Goal: Transaction & Acquisition: Book appointment/travel/reservation

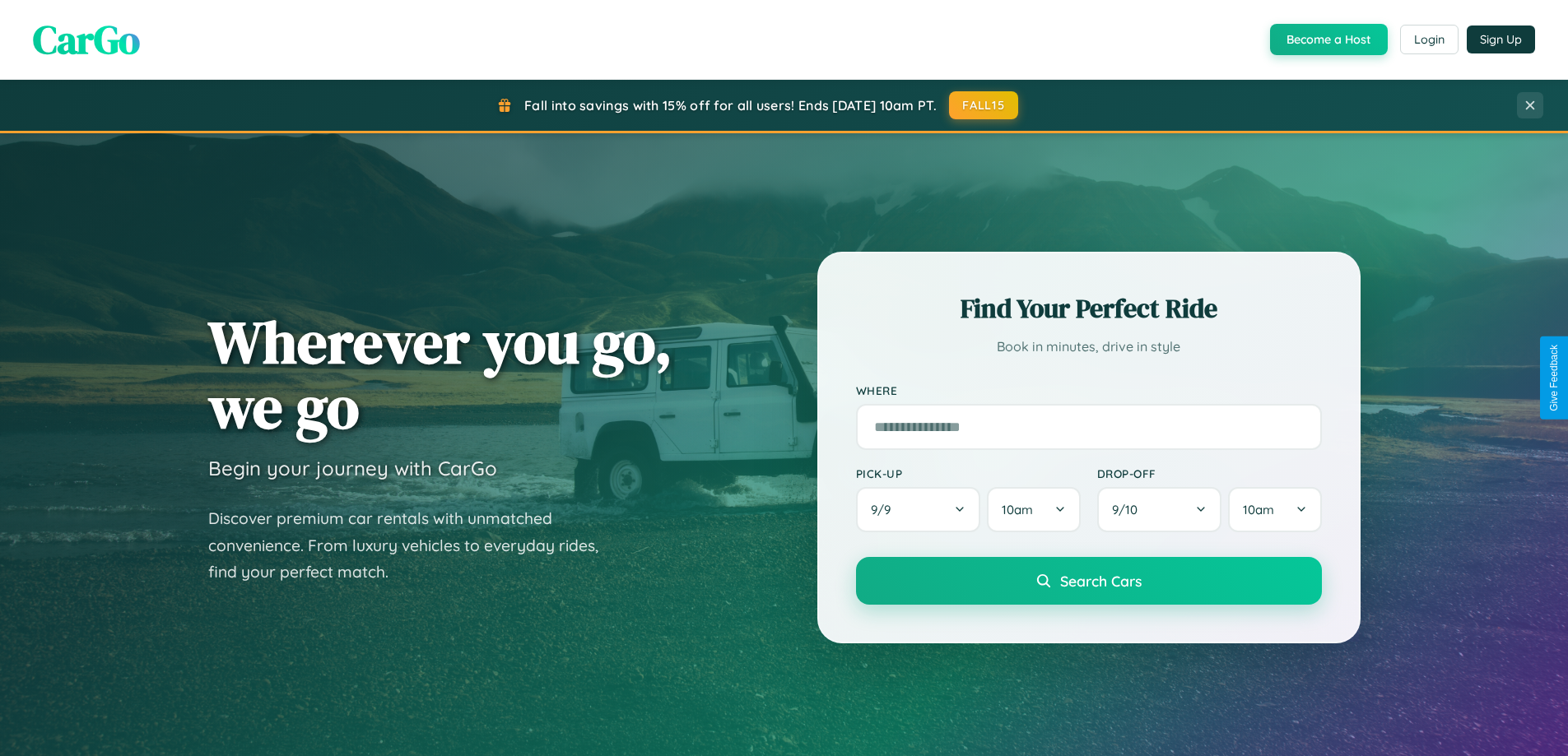
scroll to position [709, 0]
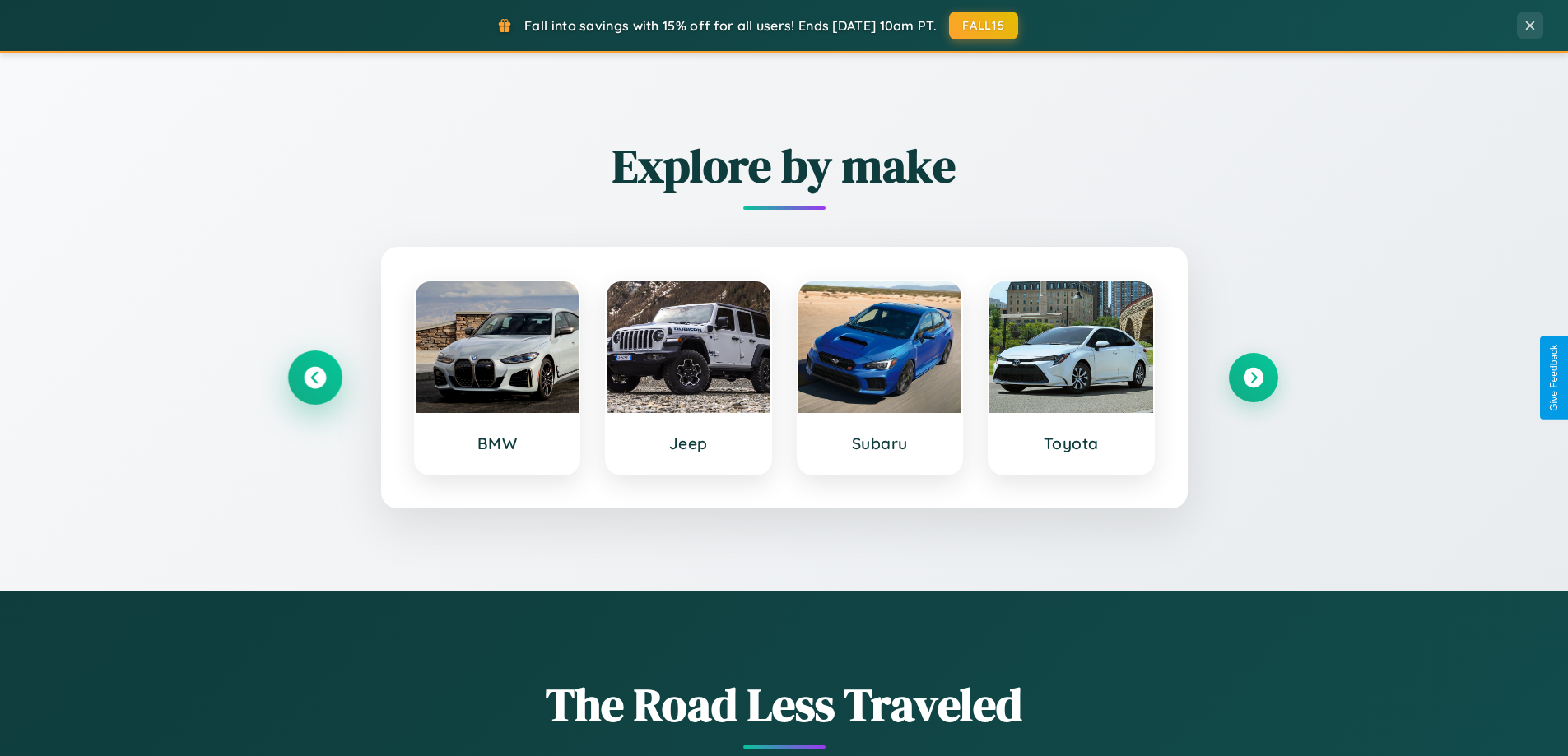
click at [314, 378] on icon at bounding box center [315, 378] width 22 height 22
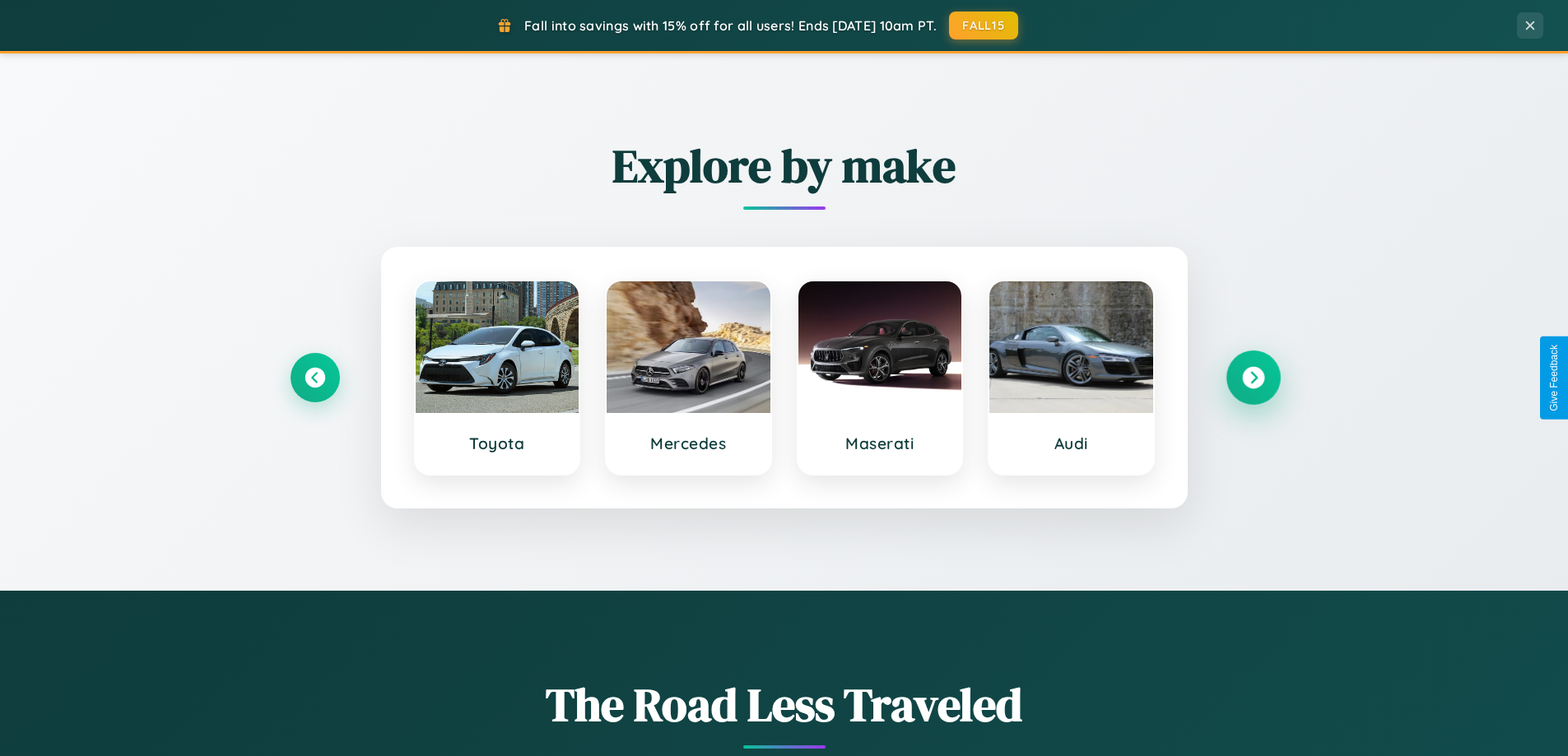
click at [1252, 378] on icon at bounding box center [1253, 378] width 22 height 22
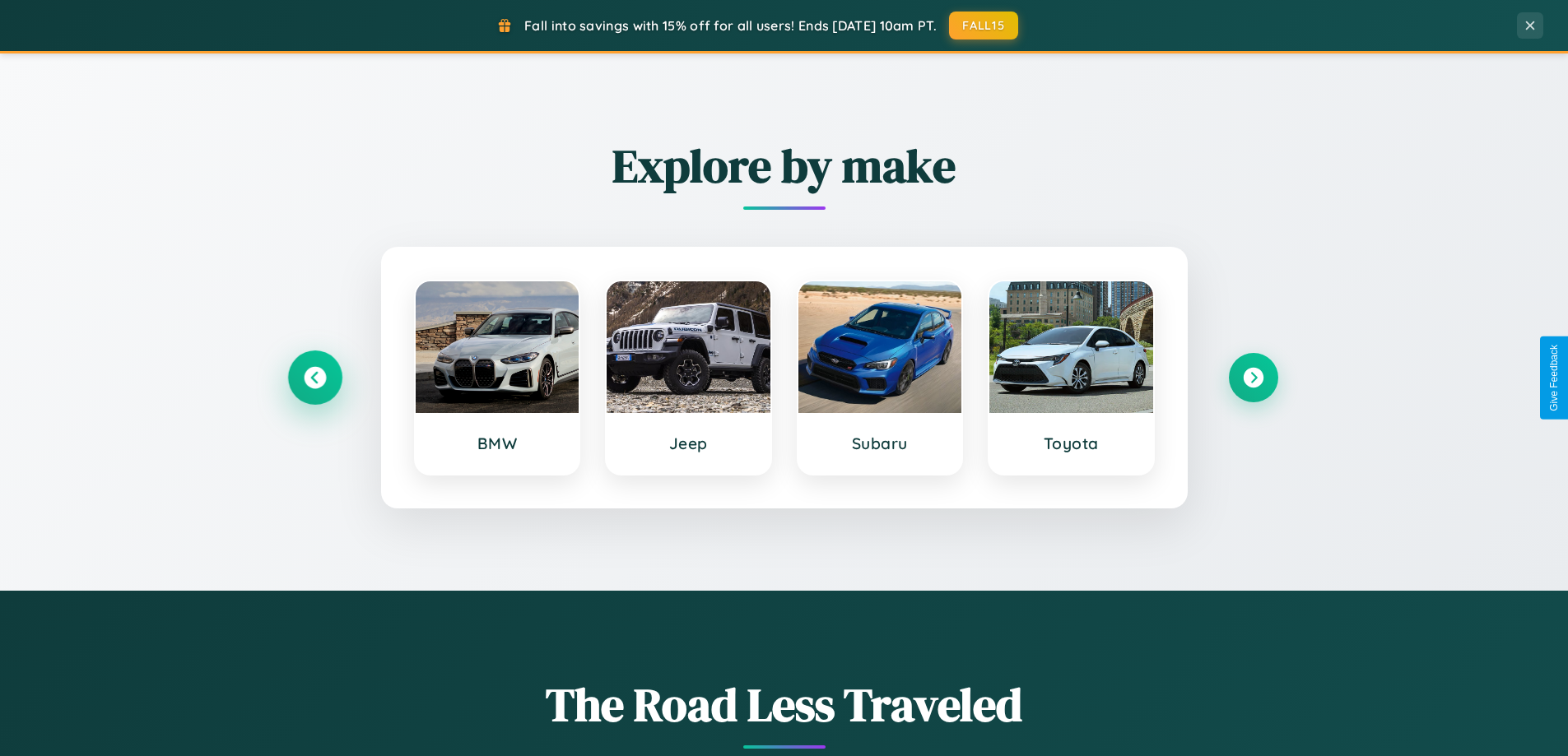
click at [314, 378] on icon at bounding box center [315, 378] width 22 height 22
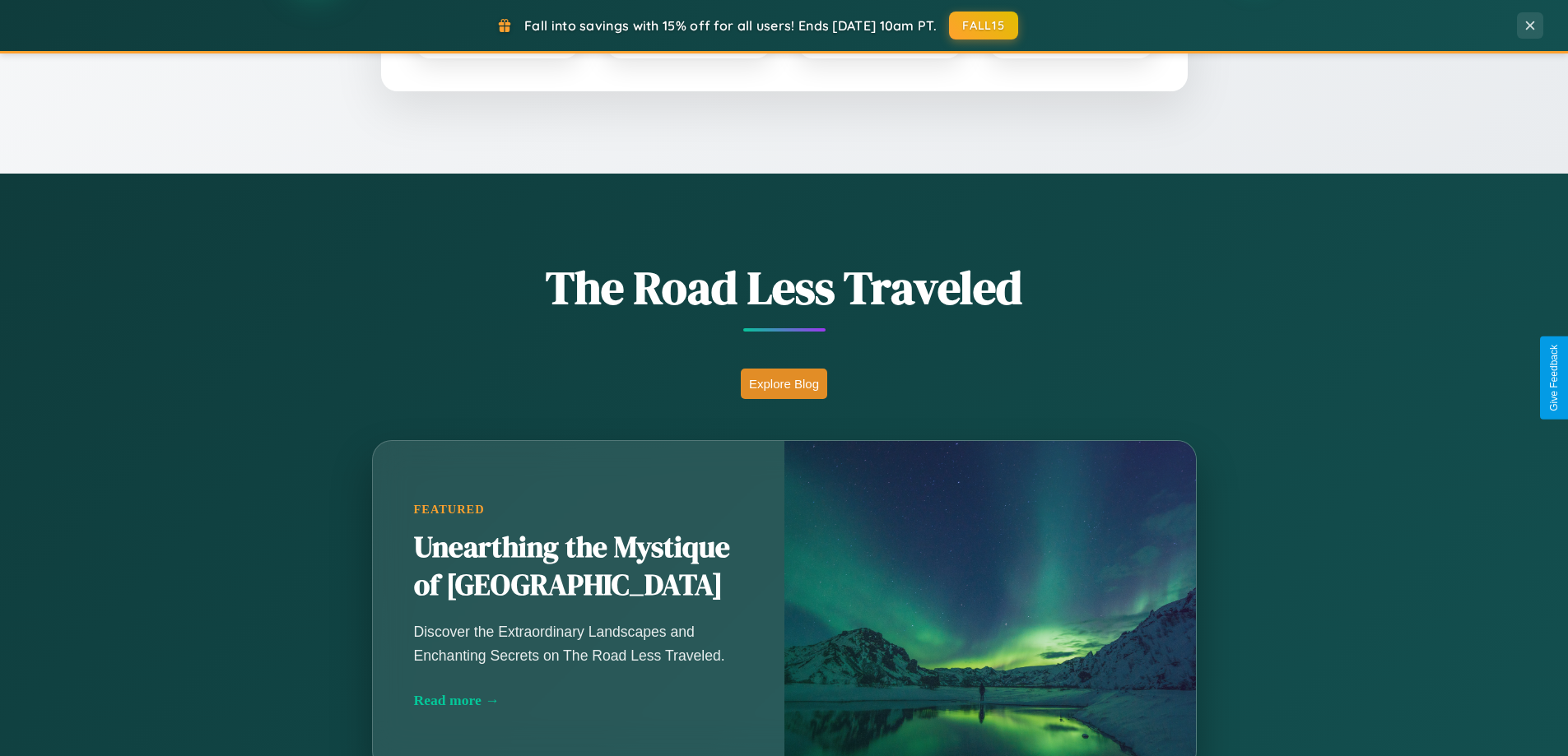
scroll to position [3167, 0]
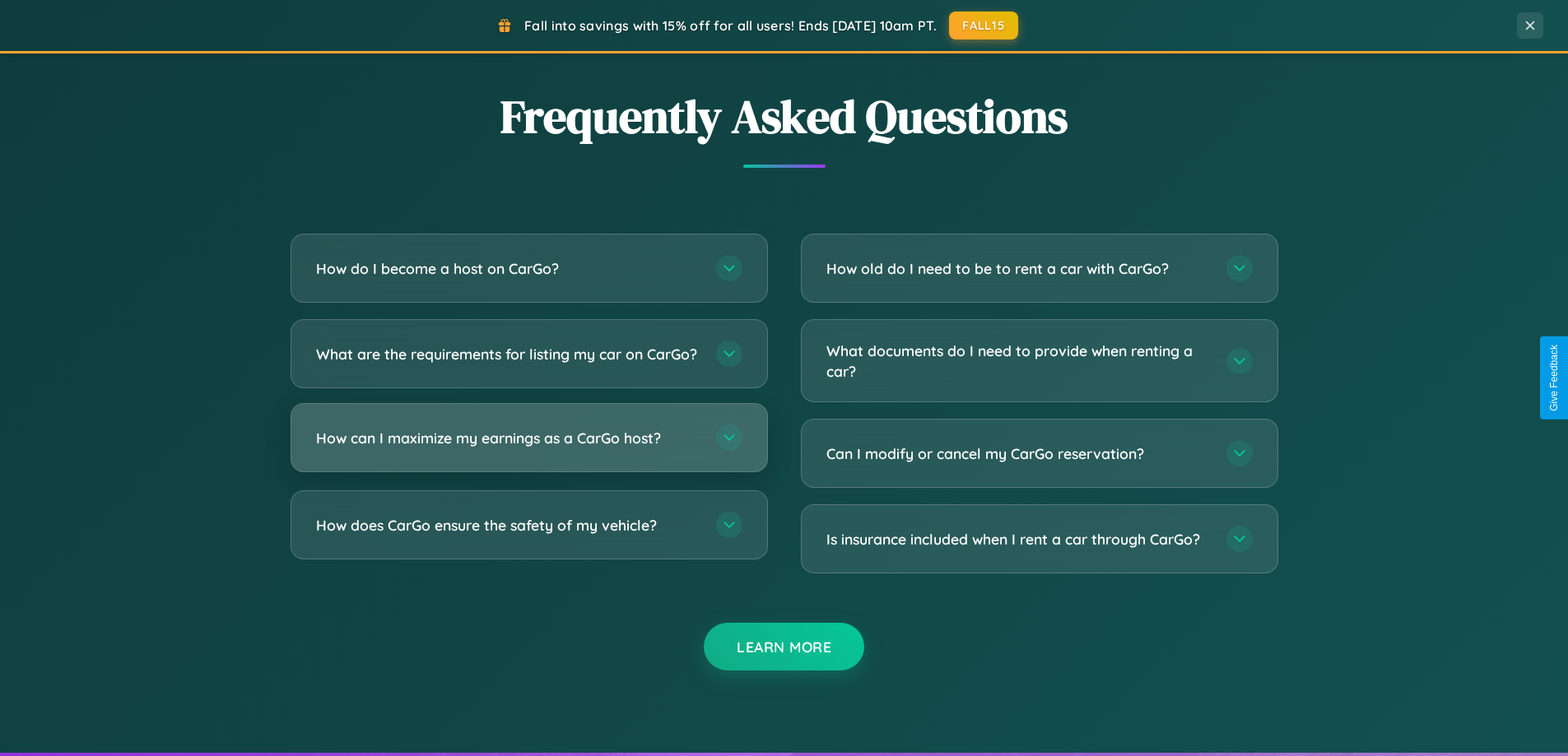
click at [529, 448] on h3 "How can I maximize my earnings as a CarGo host?" at bounding box center [507, 438] width 383 height 21
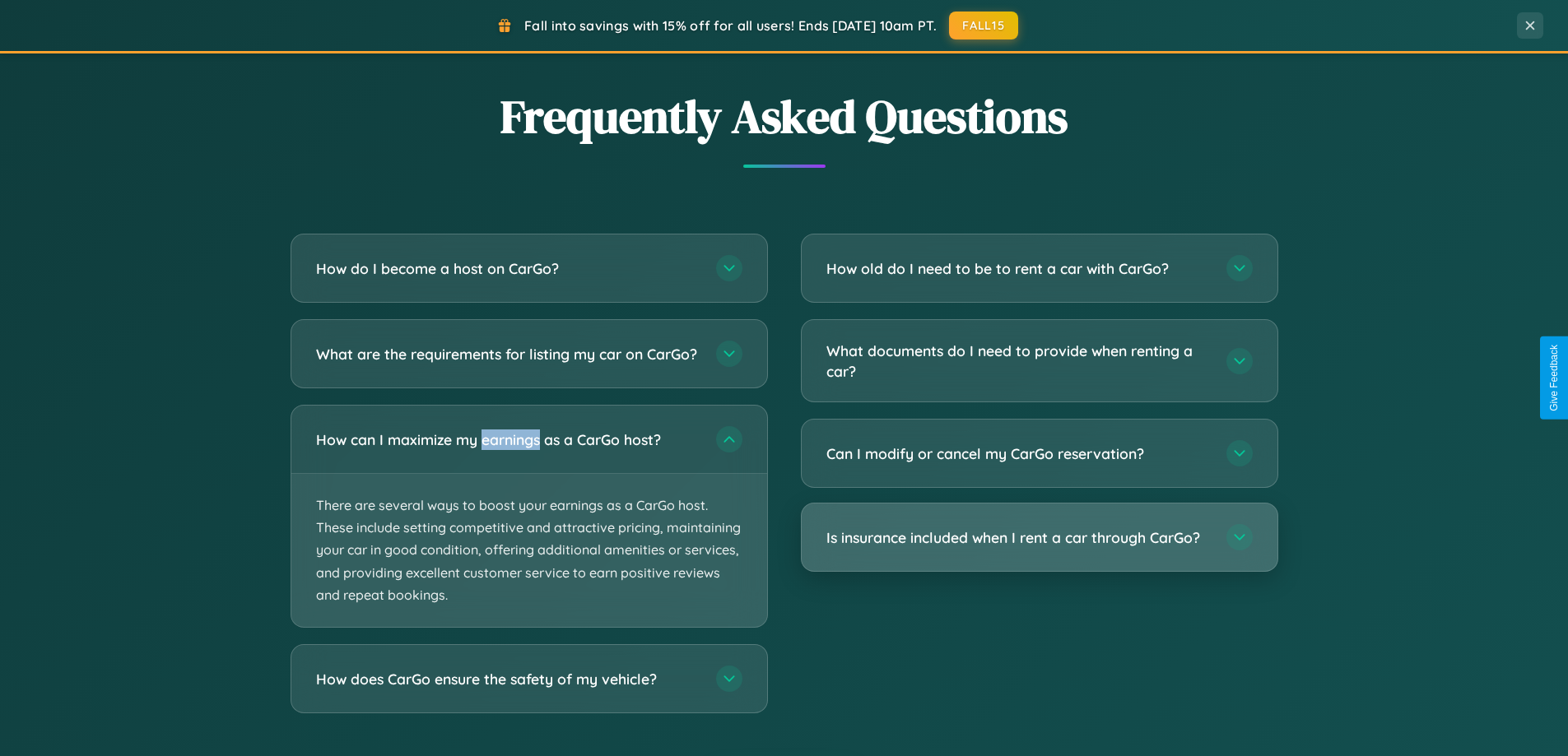
click at [1038, 538] on h3 "Is insurance included when I rent a car through CarGo?" at bounding box center [1017, 538] width 383 height 21
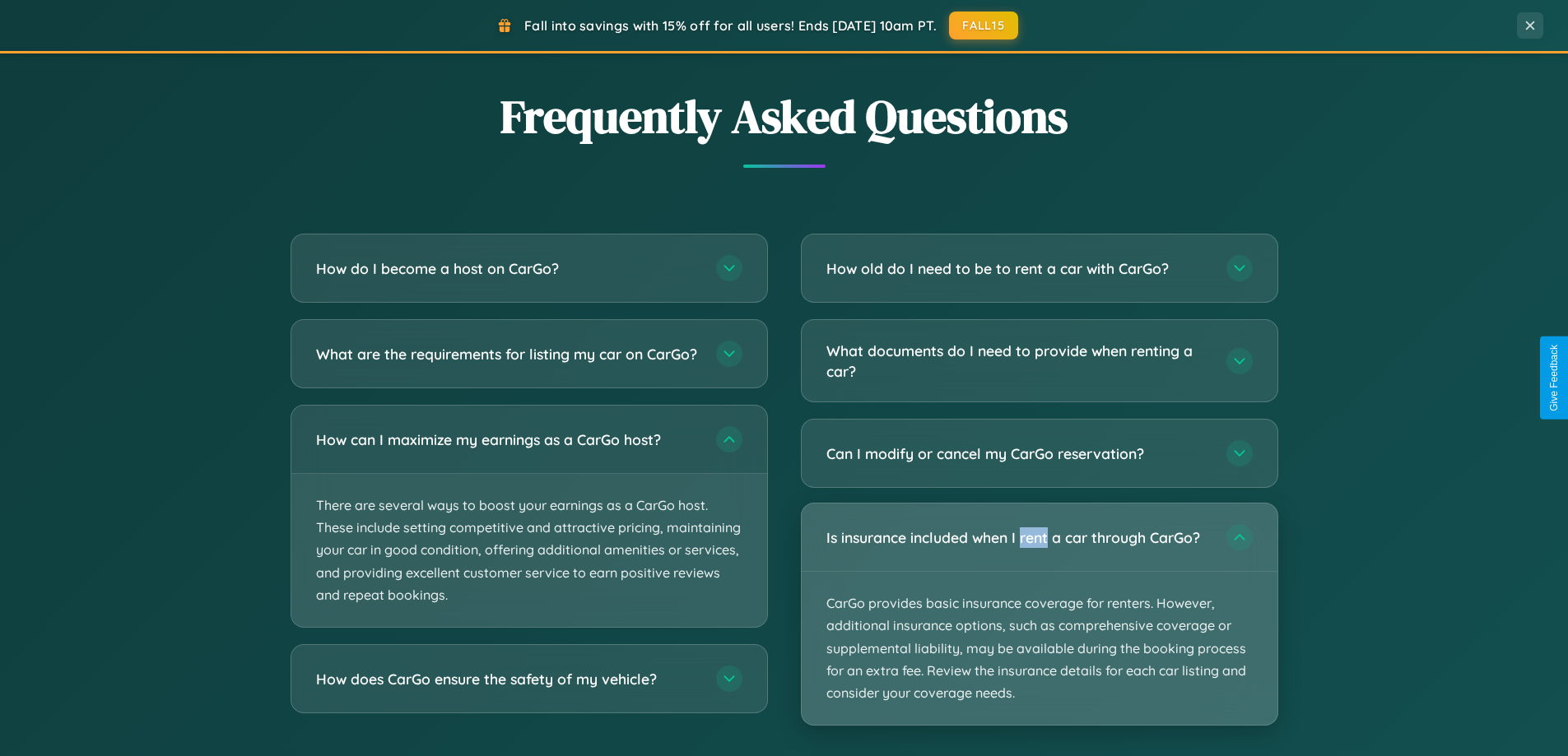
scroll to position [0, 0]
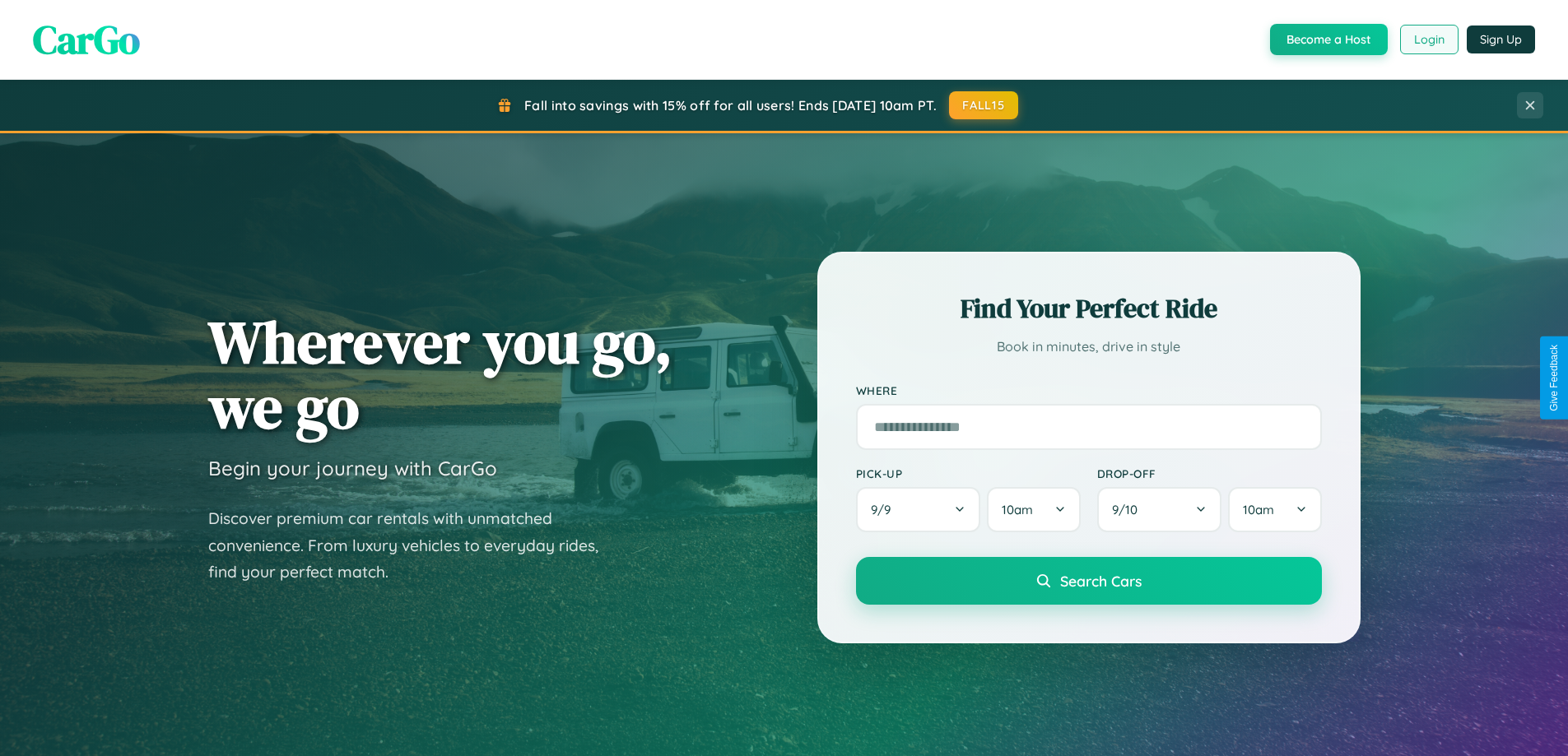
click at [1428, 39] on button "Login" at bounding box center [1428, 39] width 59 height 30
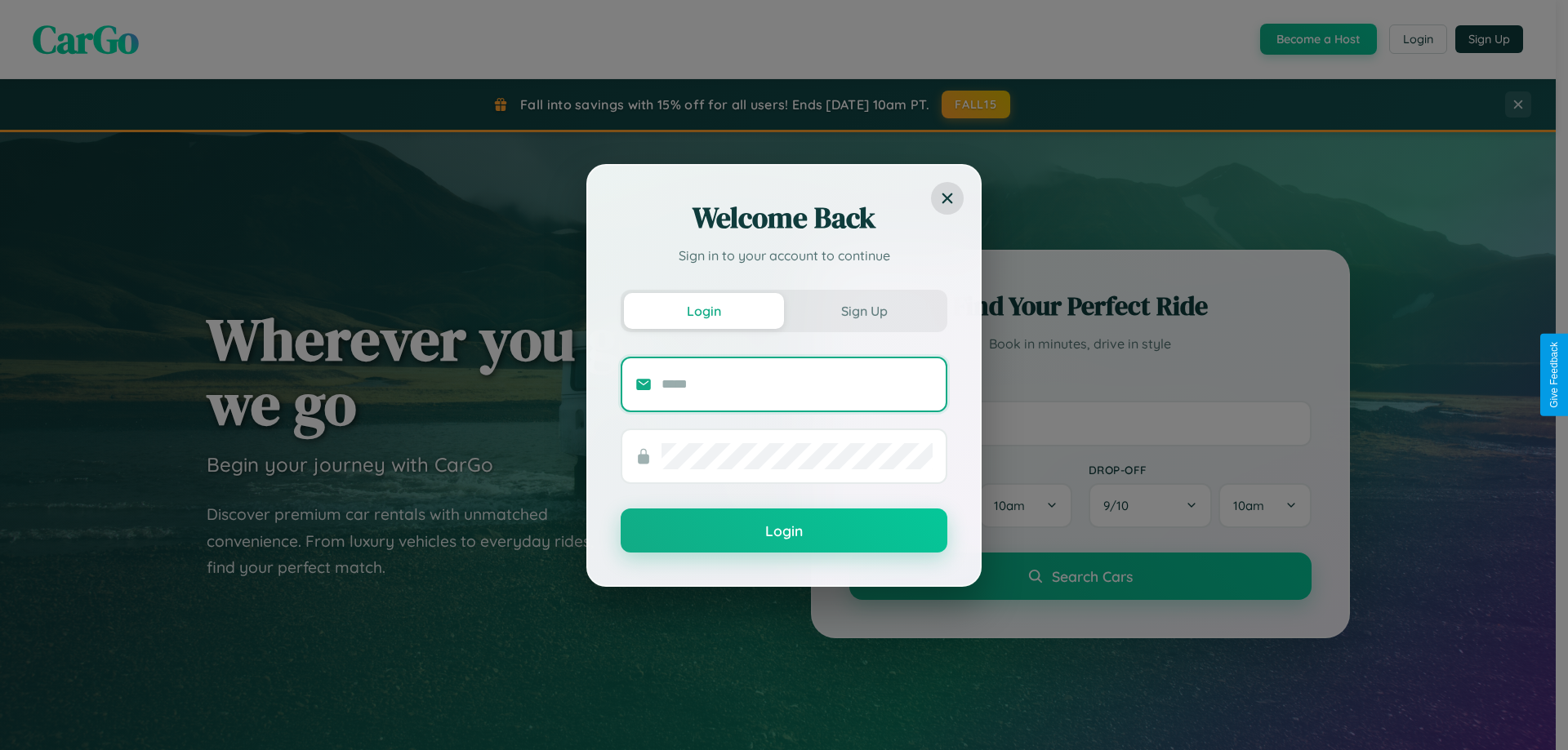
click at [797, 384] on input "text" at bounding box center [796, 385] width 271 height 26
type input "**********"
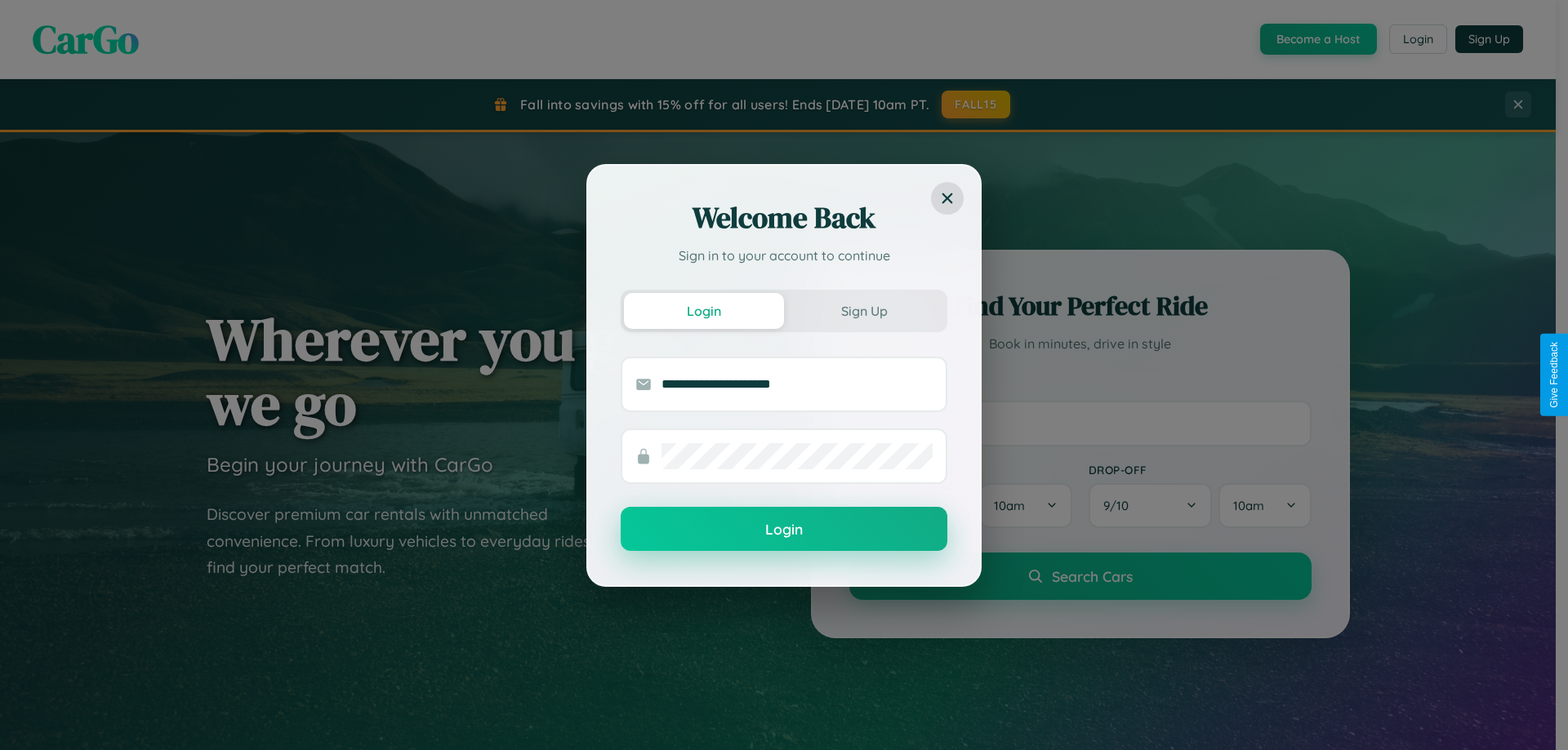
click at [784, 530] on button "Login" at bounding box center [784, 529] width 327 height 44
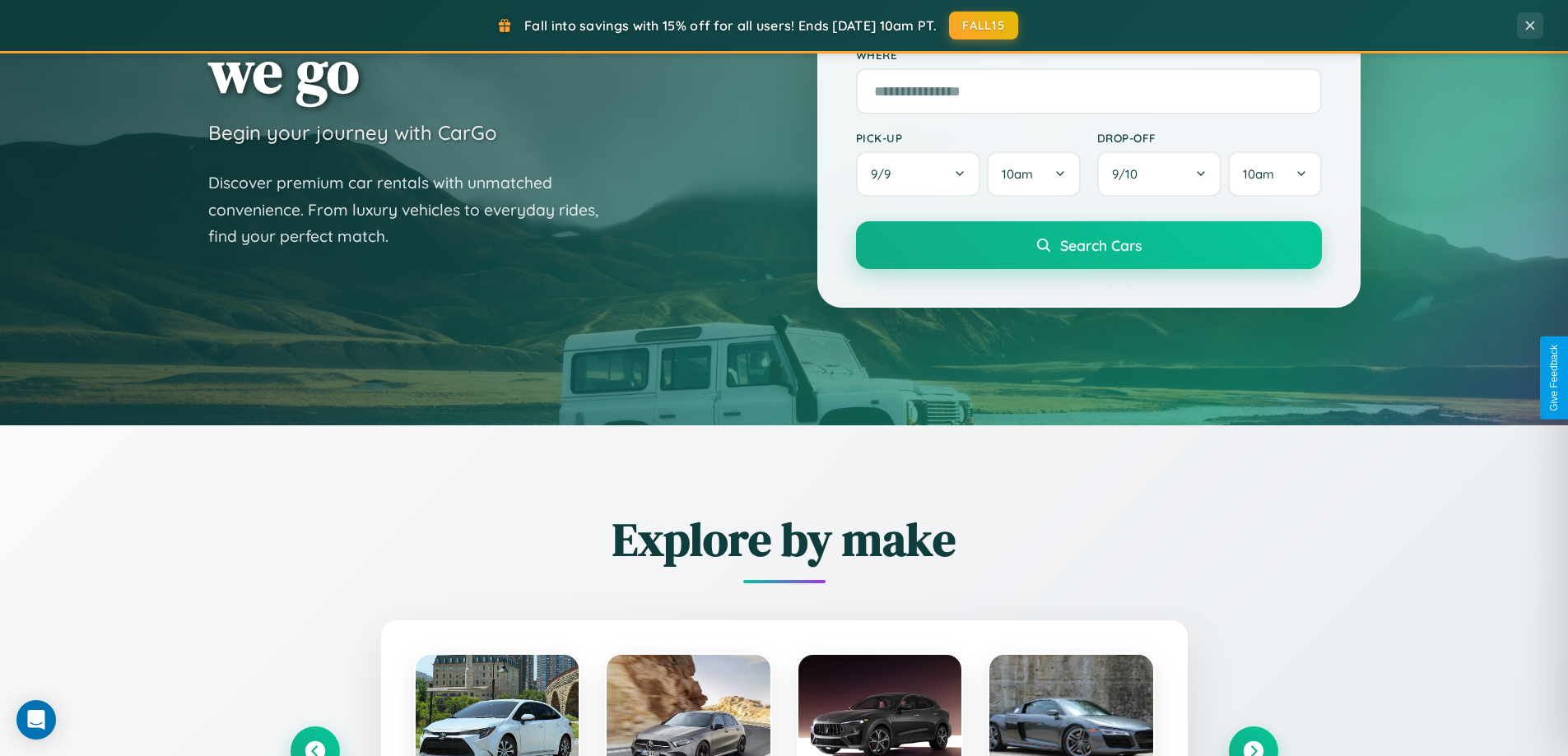
scroll to position [1133, 0]
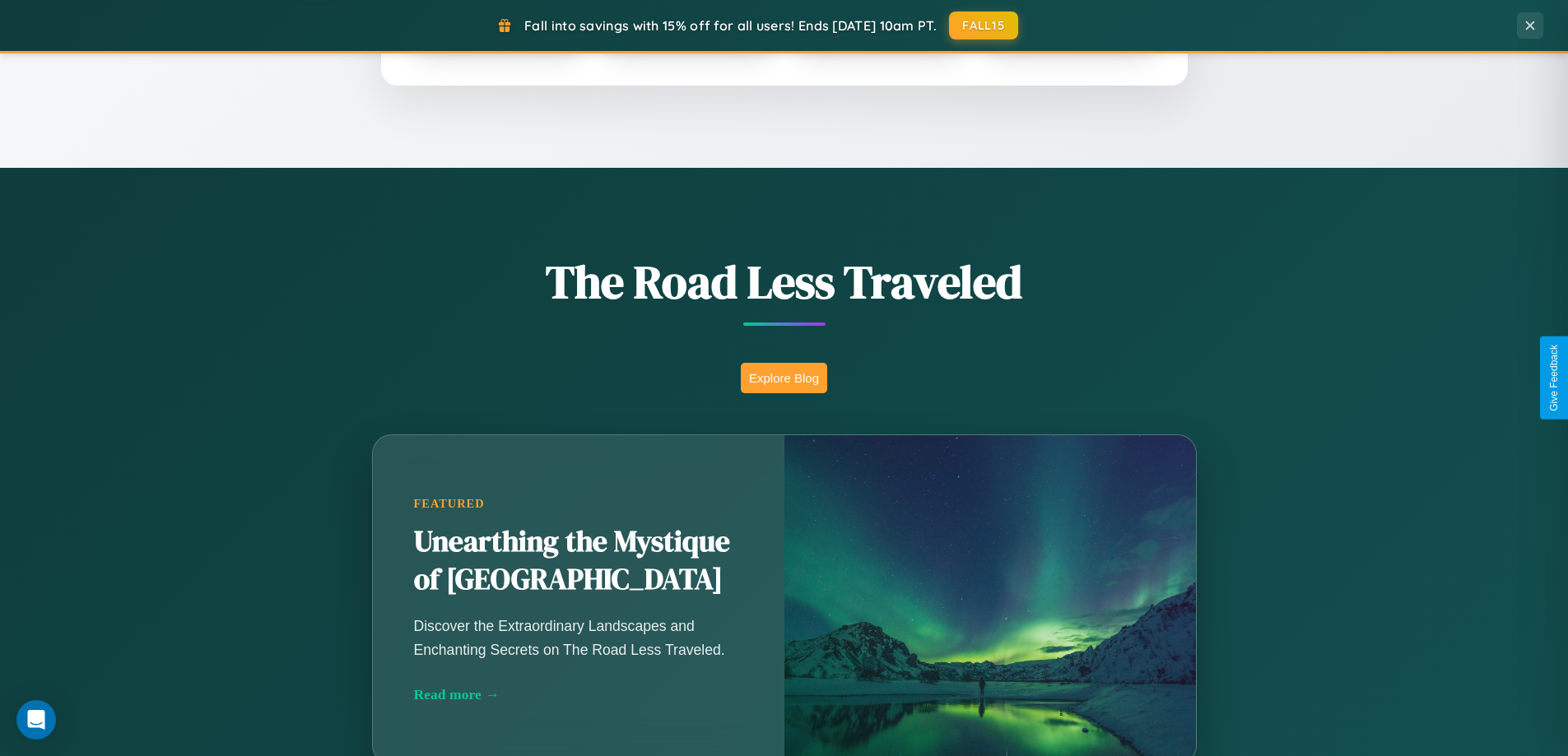
click at [783, 378] on button "Explore Blog" at bounding box center [783, 378] width 87 height 31
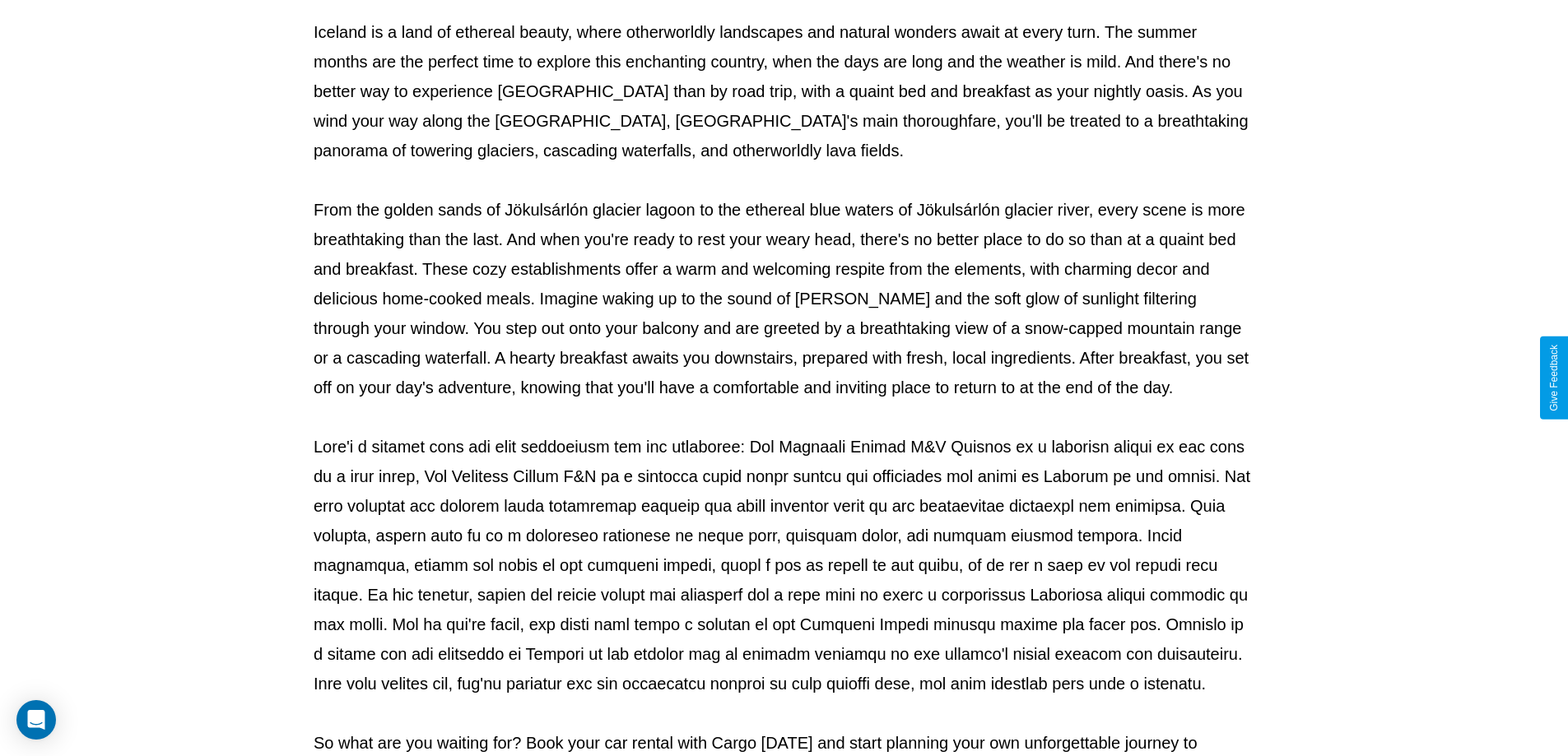
scroll to position [532, 0]
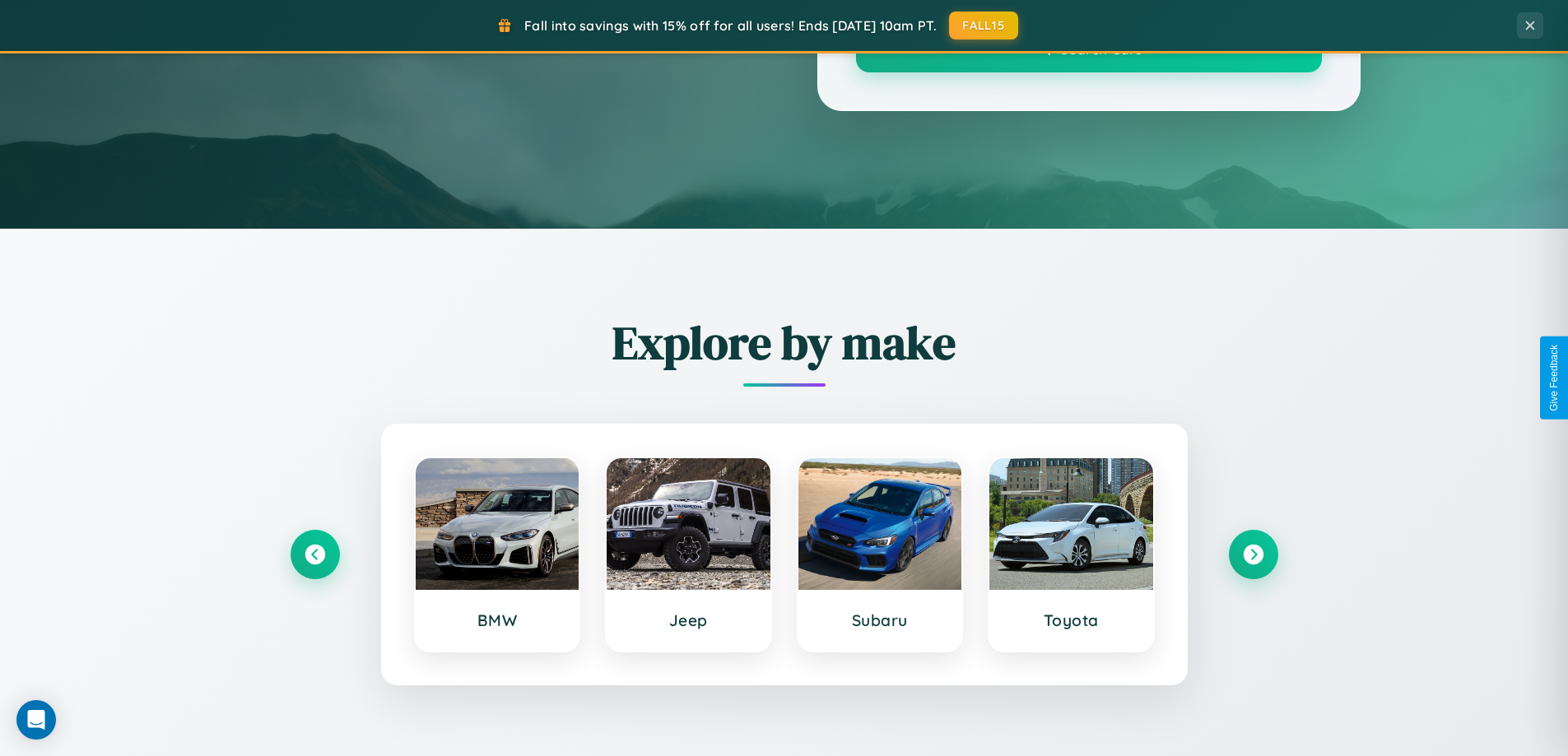
scroll to position [1133, 0]
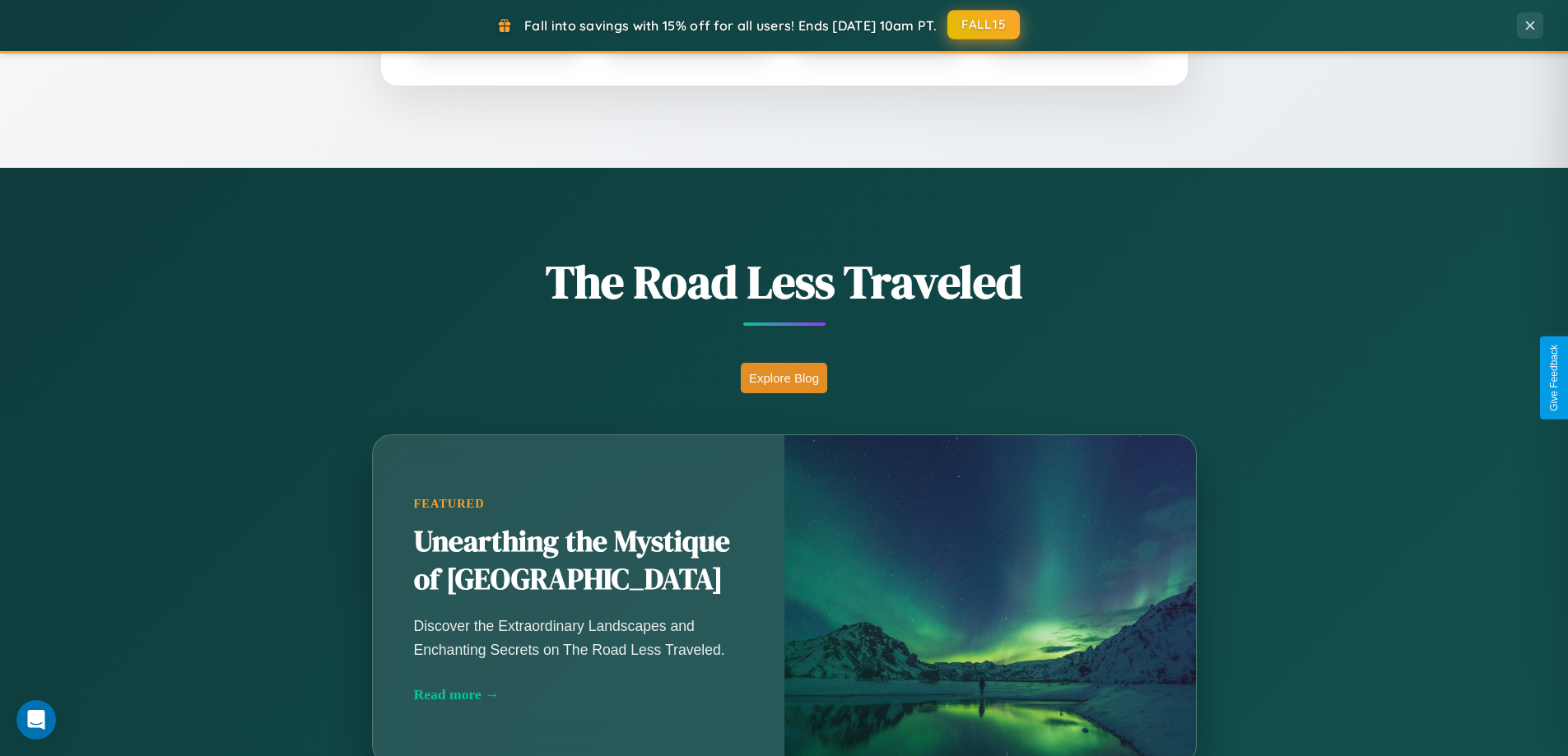
click at [984, 25] on button "FALL15" at bounding box center [983, 25] width 73 height 30
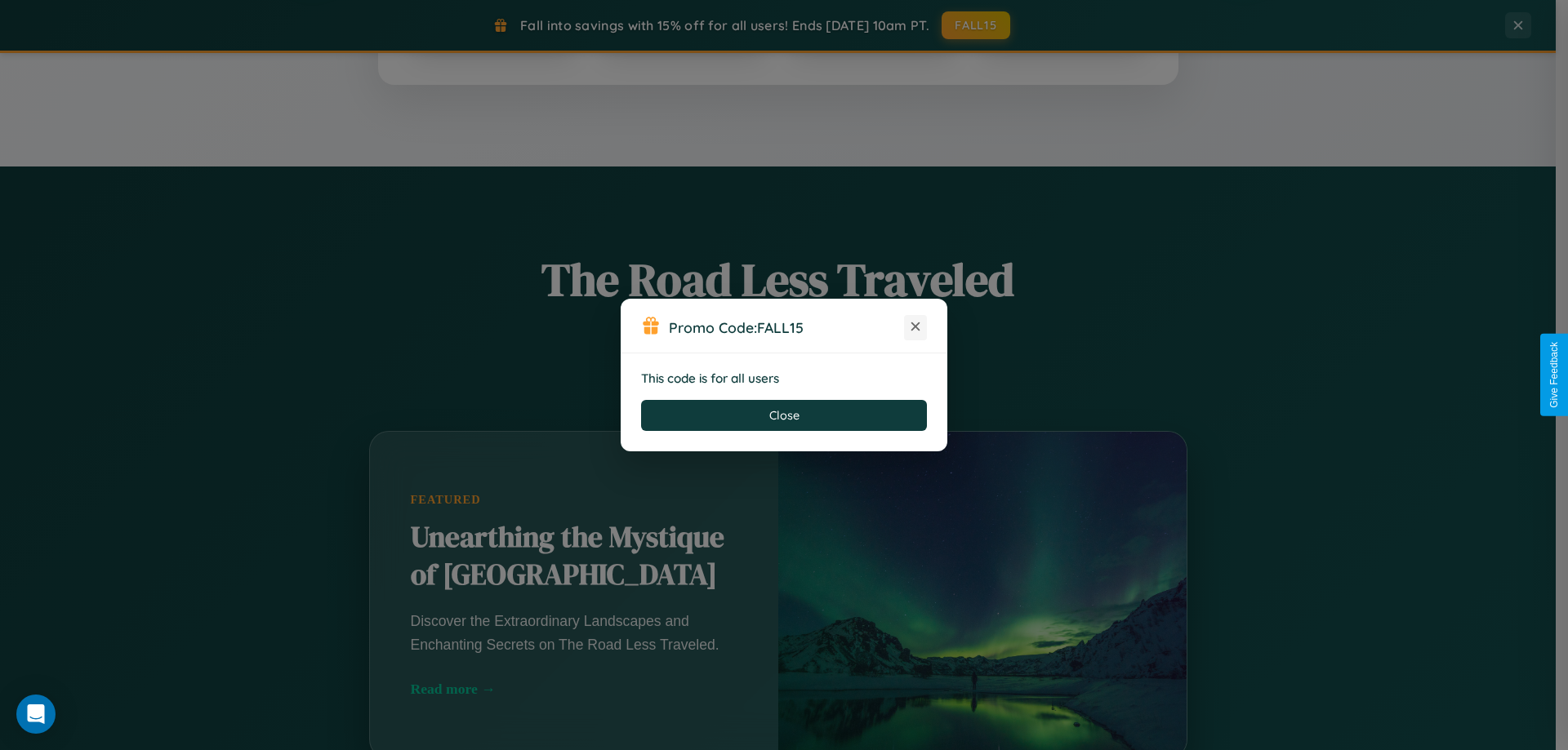
click at [916, 327] on icon at bounding box center [916, 326] width 17 height 17
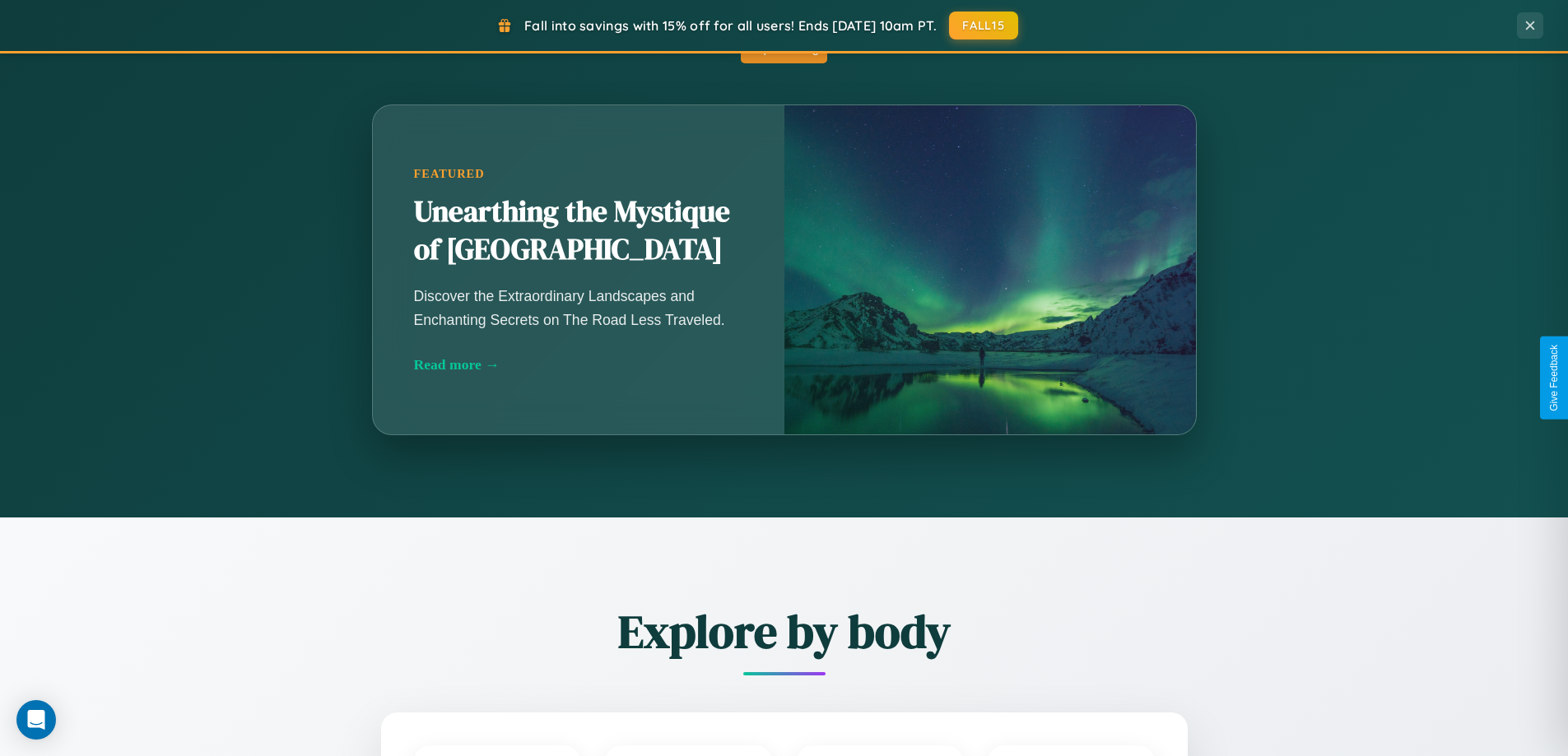
scroll to position [1928, 0]
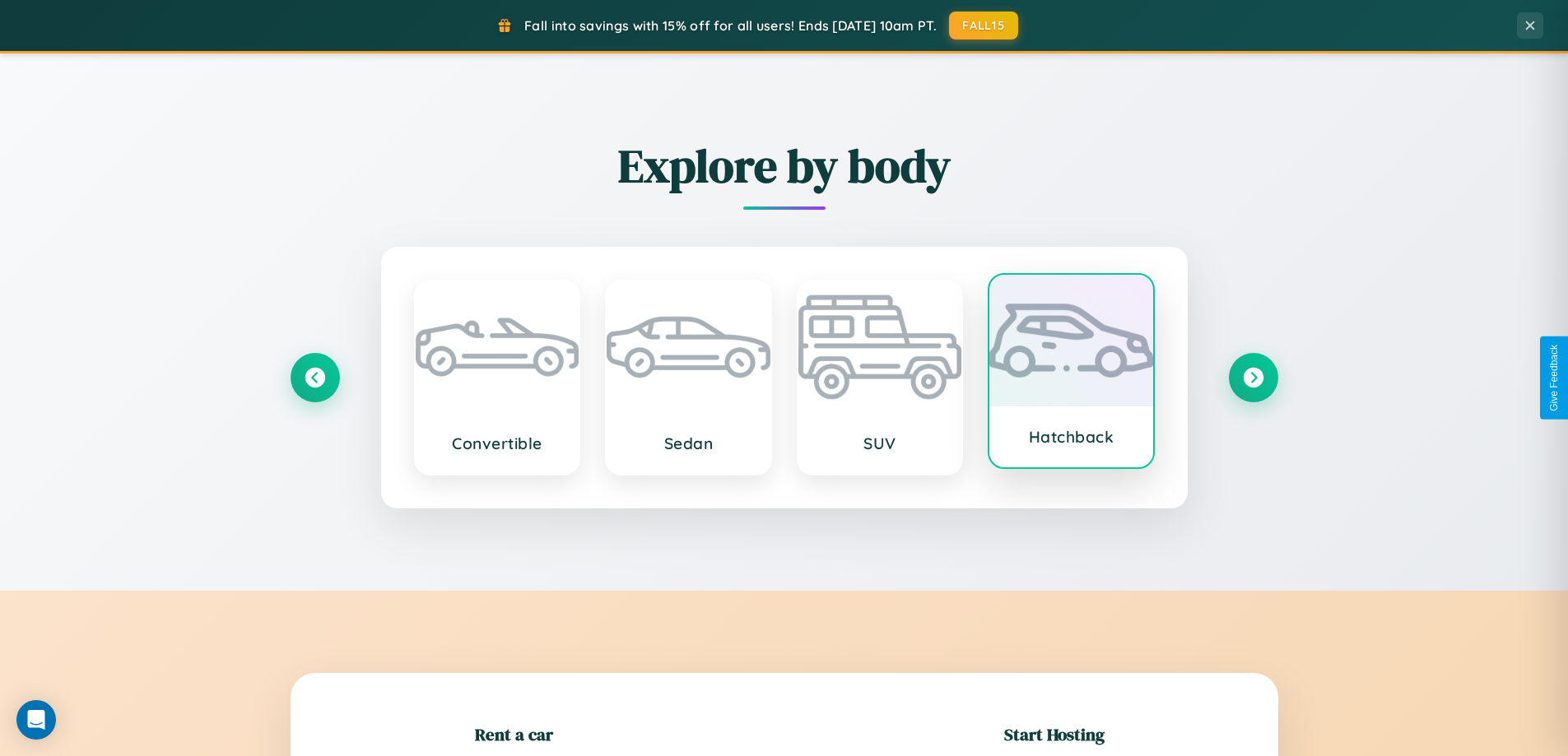
click at [1070, 372] on div at bounding box center [1071, 340] width 164 height 131
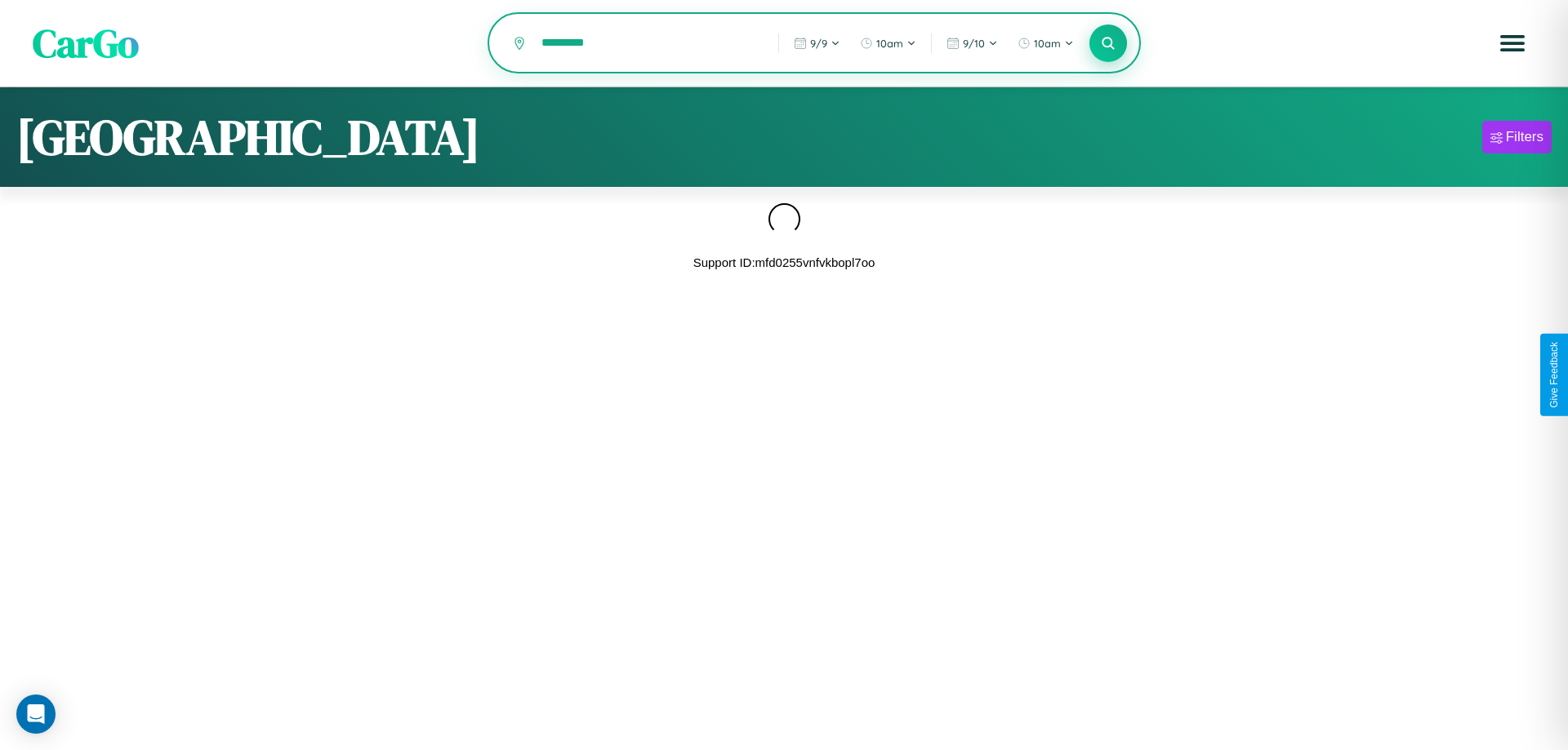
type input "*********"
click at [1108, 43] on icon at bounding box center [1107, 43] width 16 height 16
